Goal: Task Accomplishment & Management: Manage account settings

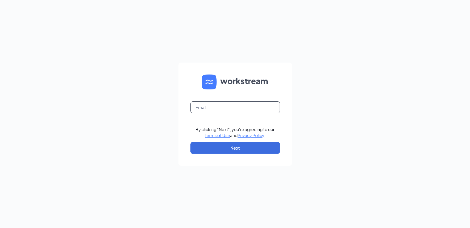
click at [213, 107] on input "text" at bounding box center [235, 108] width 90 height 12
type input "[EMAIL_ADDRESS][DOMAIN_NAME]"
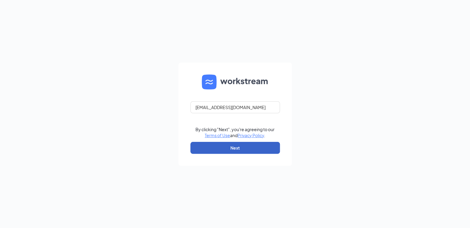
click at [224, 151] on button "Next" at bounding box center [235, 148] width 90 height 12
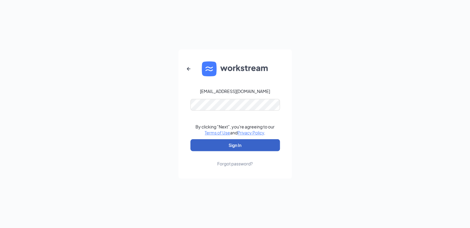
click at [227, 146] on button "Sign In" at bounding box center [235, 145] width 90 height 12
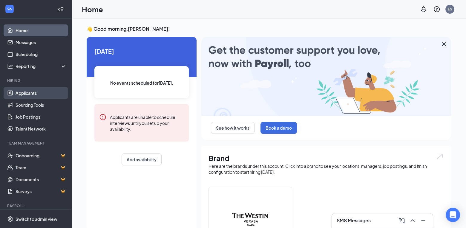
click at [39, 93] on link "Applicants" at bounding box center [41, 93] width 51 height 12
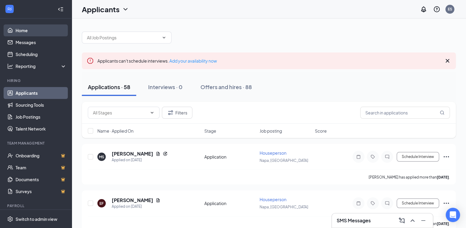
click at [30, 30] on link "Home" at bounding box center [41, 30] width 51 height 12
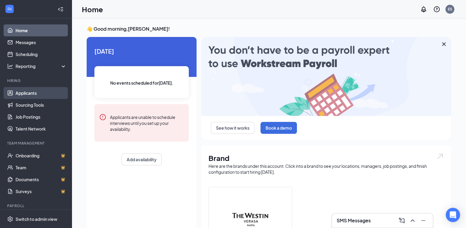
click at [29, 92] on link "Applicants" at bounding box center [41, 93] width 51 height 12
